Goal: Information Seeking & Learning: Learn about a topic

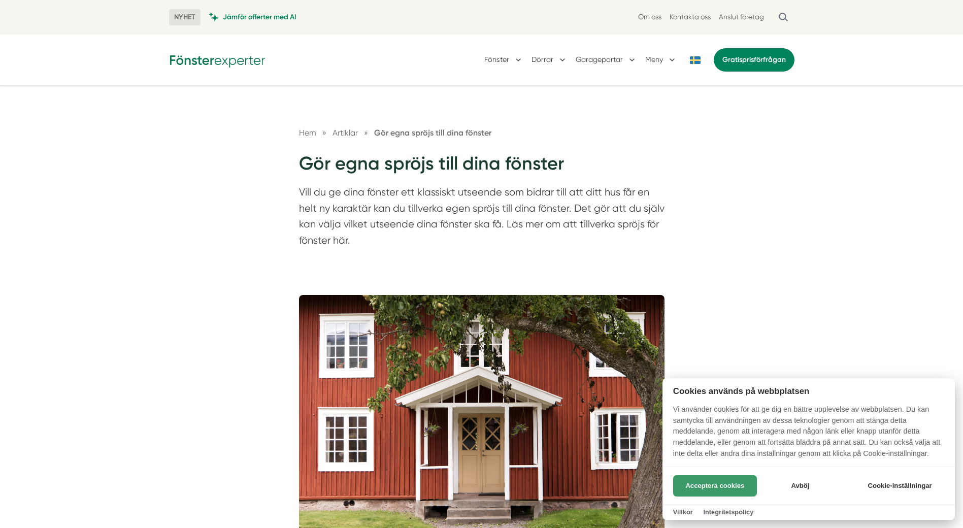
click at [728, 492] on button "Acceptera cookies" at bounding box center [715, 485] width 84 height 21
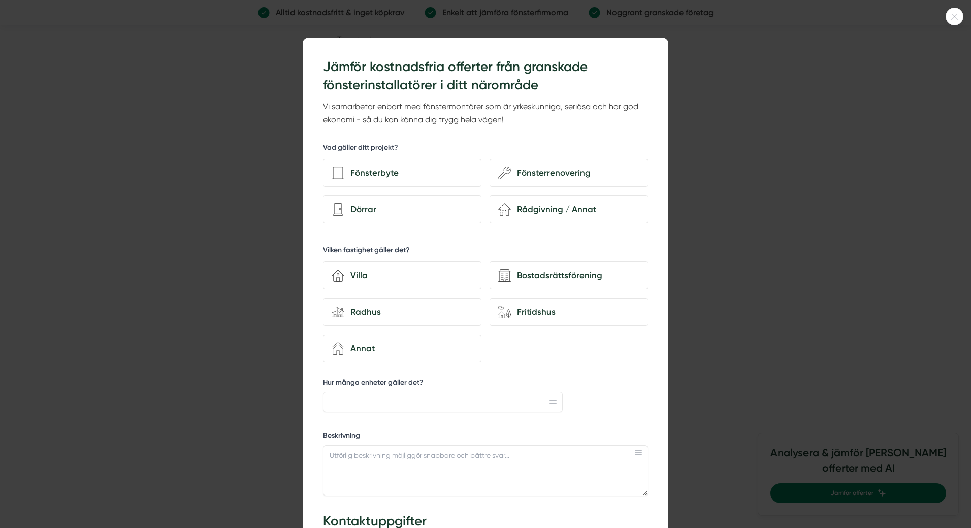
scroll to position [2133, 0]
click at [562, 171] on div "Fönsterrenovering" at bounding box center [575, 173] width 128 height 14
click at [0, 0] on input "wench Fönsterrenovering" at bounding box center [0, 0] width 0 height 0
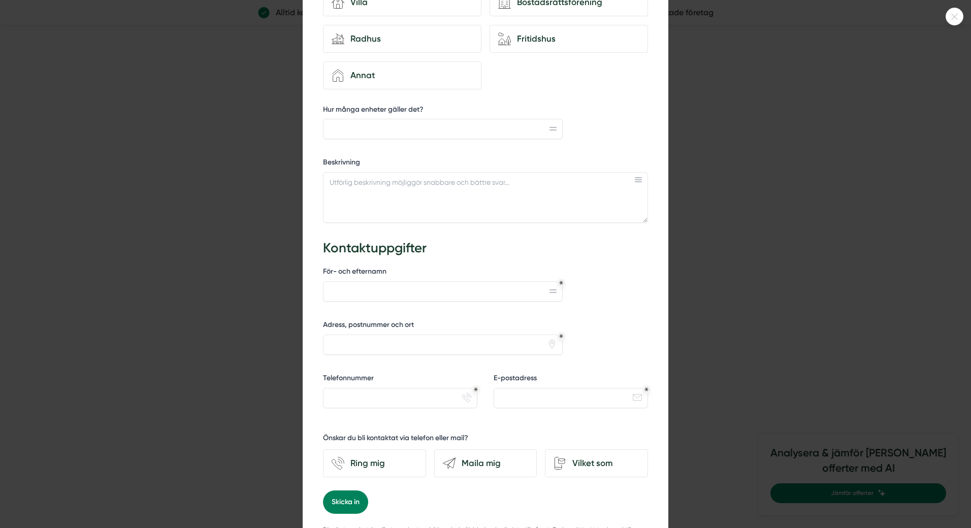
scroll to position [251, 0]
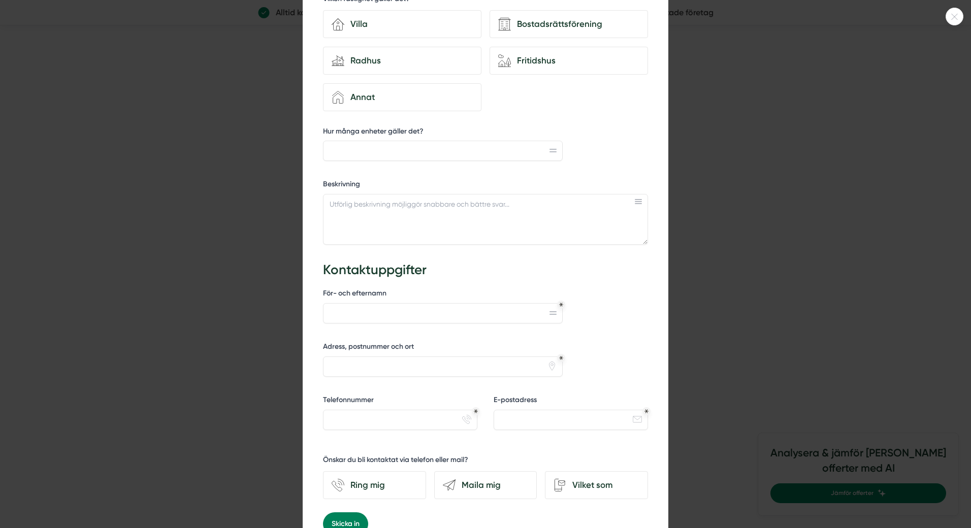
click at [549, 150] on icon at bounding box center [552, 151] width 7 height 4
click at [486, 145] on input "Hur många enheter gäller det?" at bounding box center [443, 151] width 240 height 20
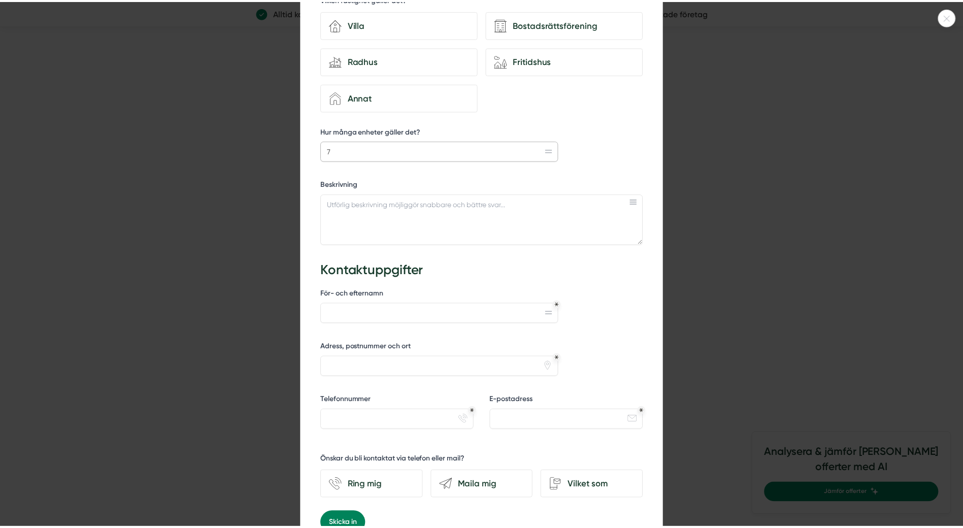
scroll to position [0, 0]
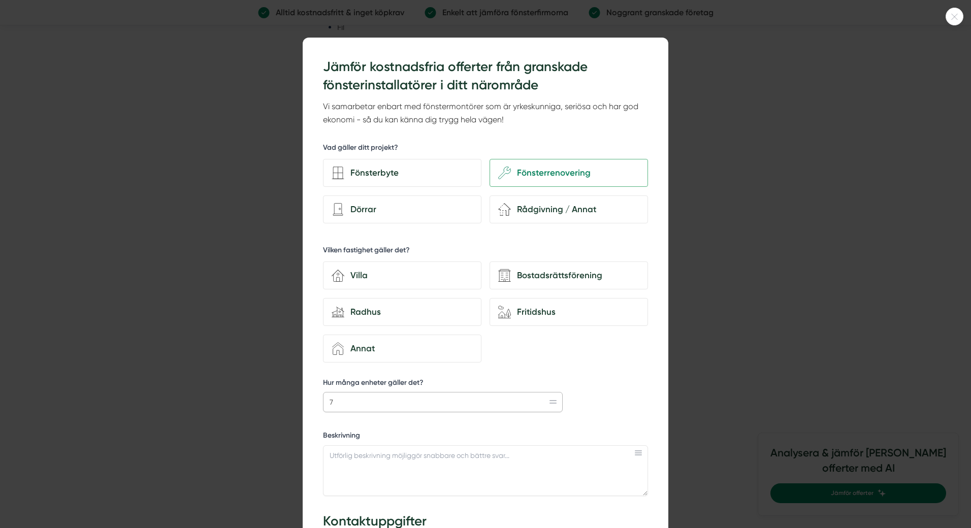
type input "7"
click at [756, 129] on div at bounding box center [485, 264] width 971 height 528
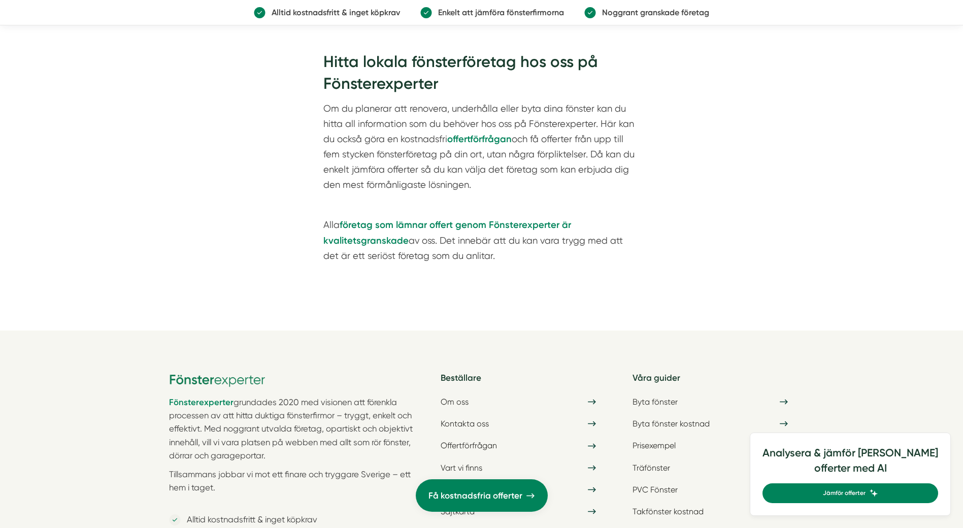
scroll to position [3626, 0]
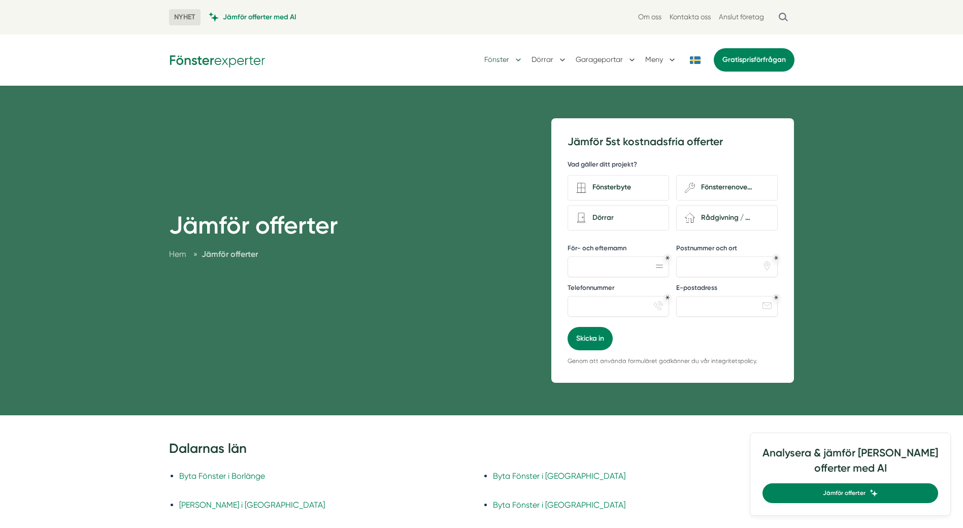
click at [508, 57] on button "Fönster" at bounding box center [503, 60] width 39 height 26
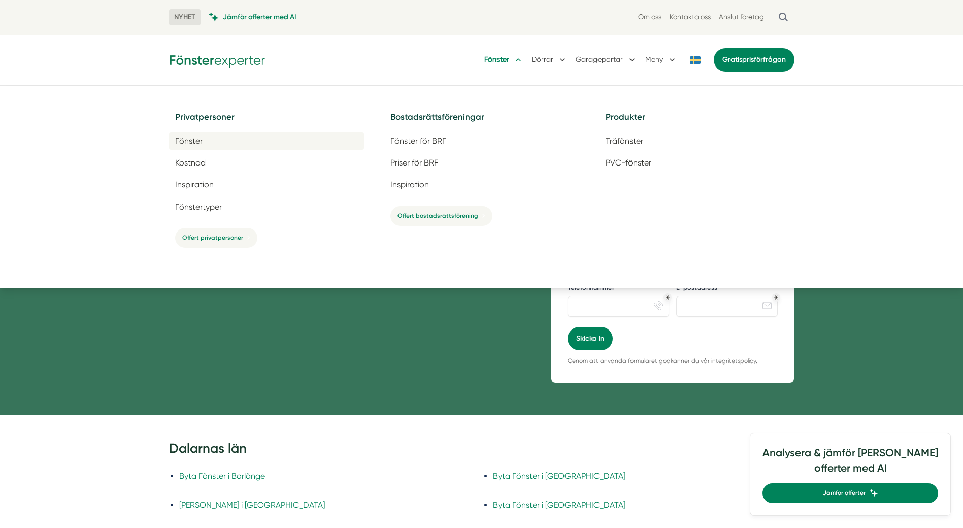
click at [212, 141] on link "Fönster" at bounding box center [266, 141] width 195 height 18
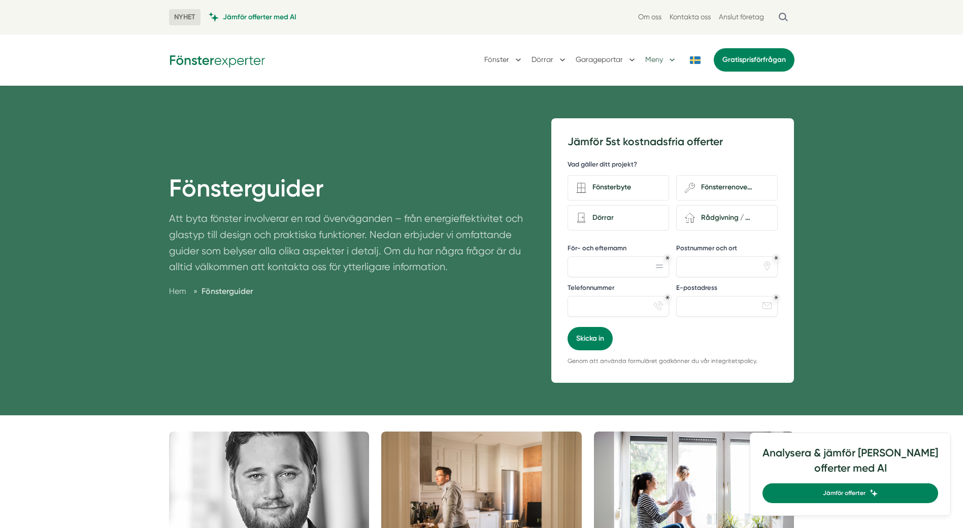
click at [670, 60] on button "Meny" at bounding box center [661, 60] width 32 height 26
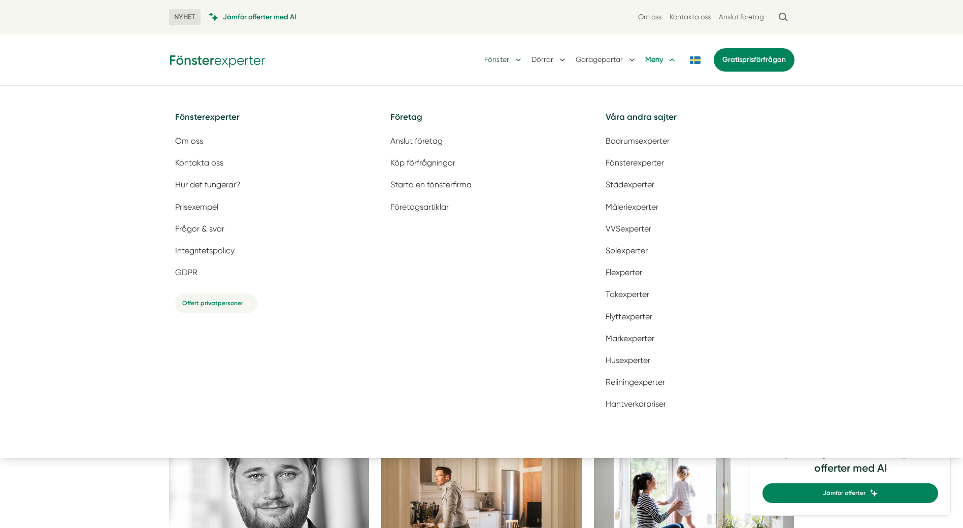
click at [508, 57] on button "Fönster" at bounding box center [503, 60] width 39 height 26
